Goal: Transaction & Acquisition: Purchase product/service

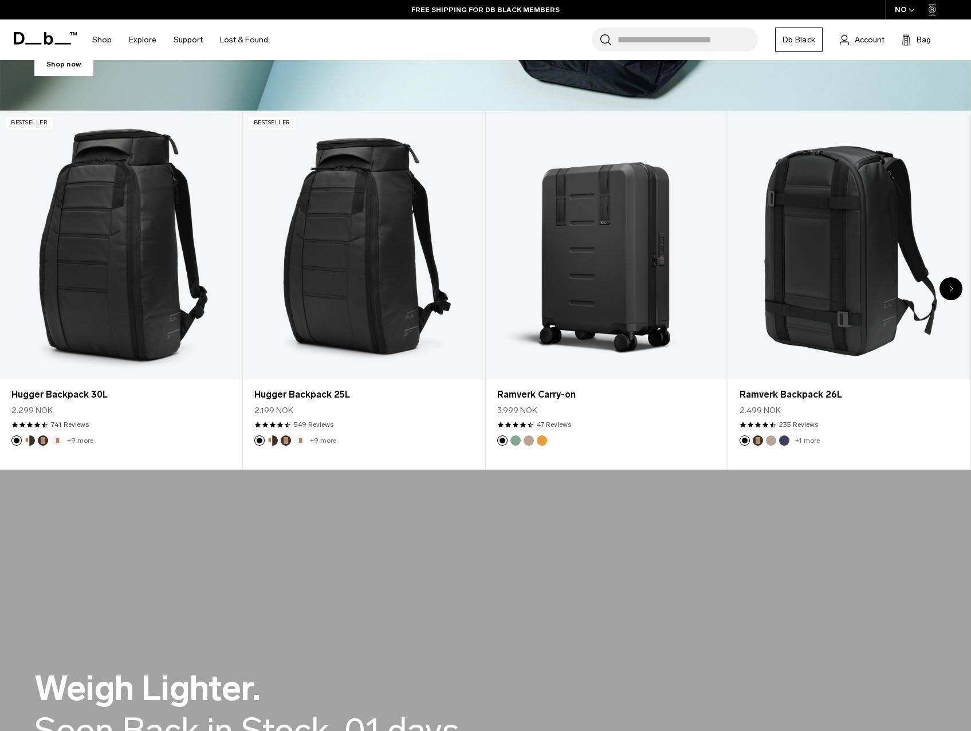
scroll to position [470, 0]
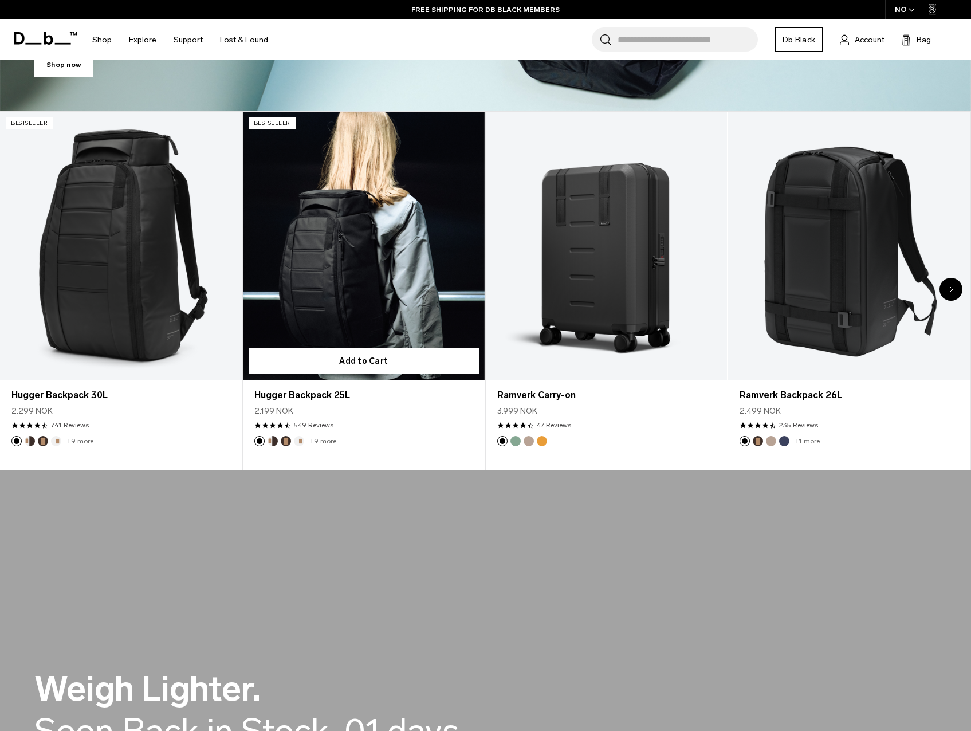
click at [352, 327] on link "Hugger Backpack 25L" at bounding box center [364, 246] width 242 height 269
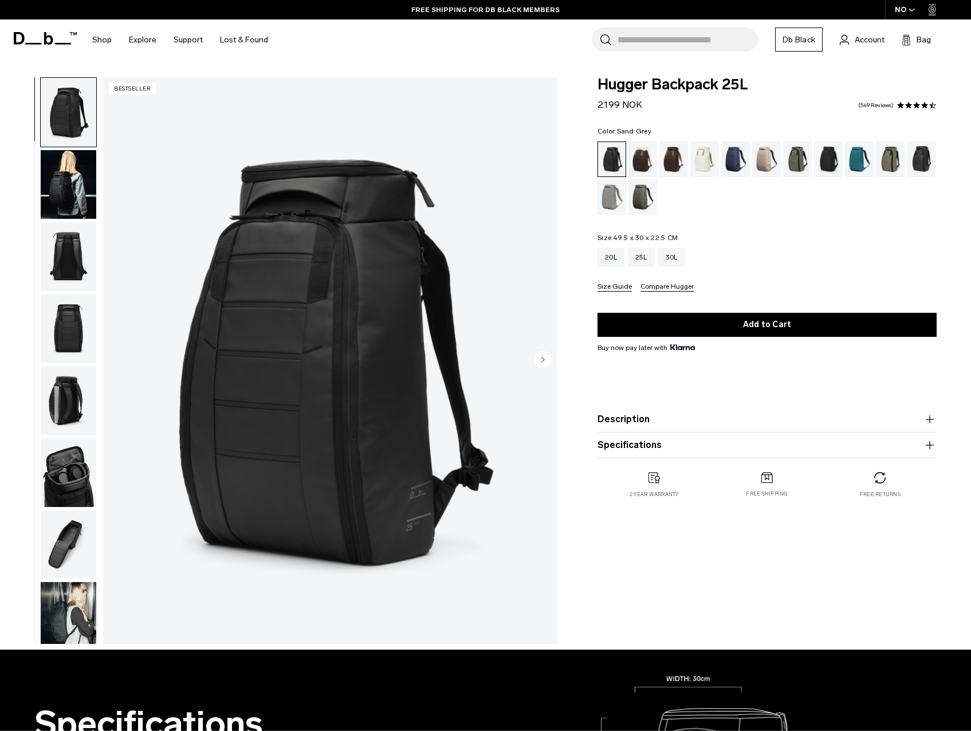
click at [618, 199] on div "Sand Grey" at bounding box center [612, 197] width 29 height 36
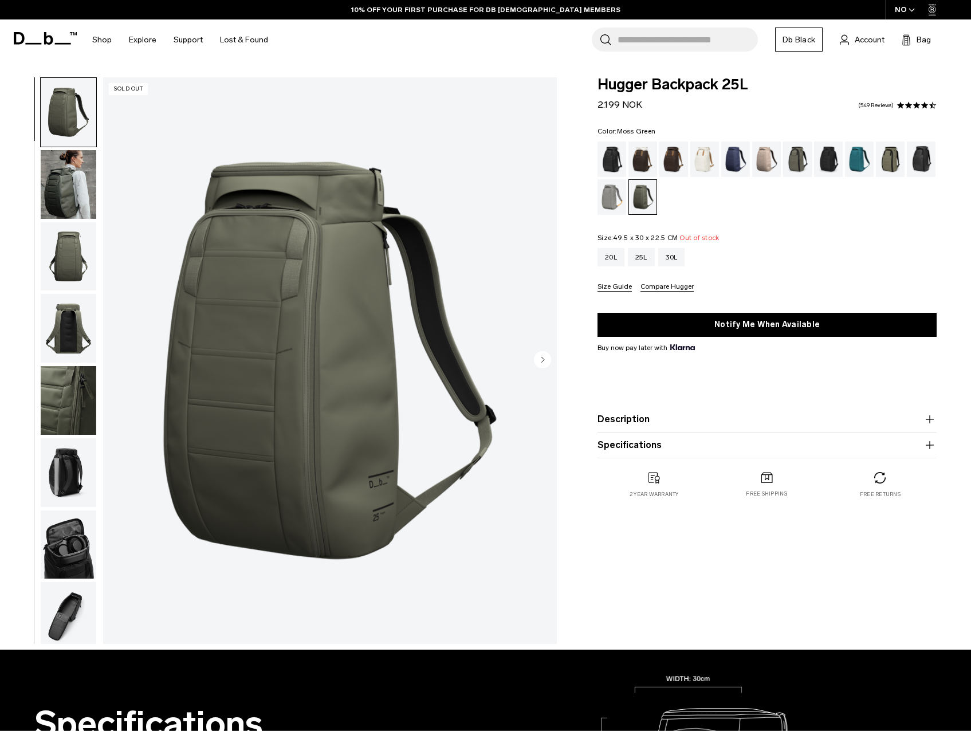
click at [822, 233] on div "Color: [PERSON_NAME][GEOGRAPHIC_DATA] Out of stock Size: 49.5 x 30 x 22.5 CM Ou…" at bounding box center [767, 210] width 339 height 164
